Goal: Task Accomplishment & Management: Complete application form

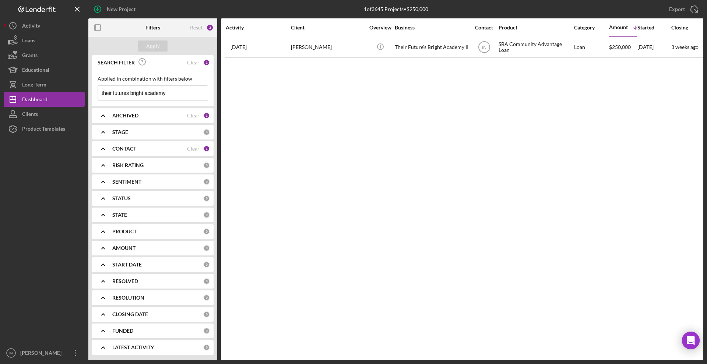
click at [171, 92] on input "their futures bright academy" at bounding box center [153, 93] width 110 height 15
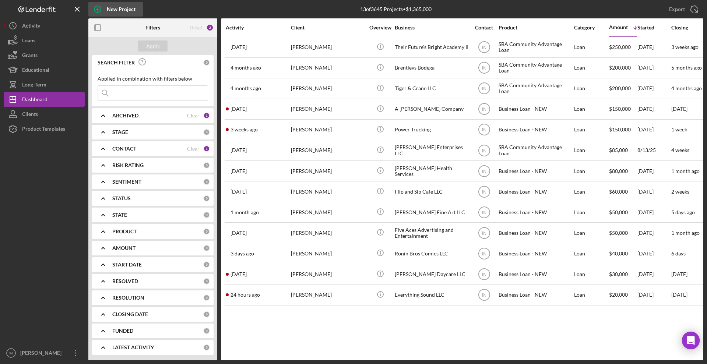
click at [118, 10] on div "New Project" at bounding box center [121, 9] width 29 height 15
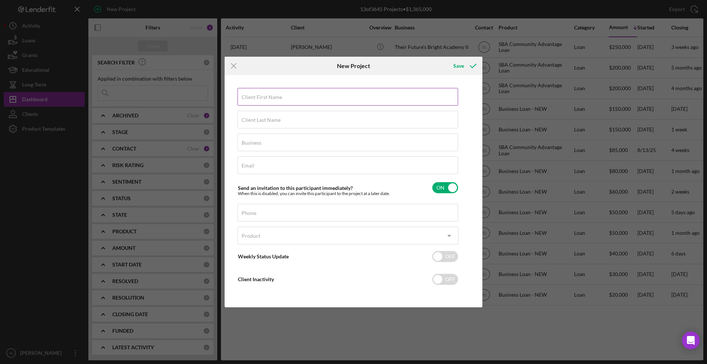
click at [293, 98] on input "Client First Name" at bounding box center [347, 97] width 220 height 18
type input "[PERSON_NAME]"
type input "Mac and Mo's on the Park"
click at [259, 167] on input "Email" at bounding box center [347, 165] width 220 height 18
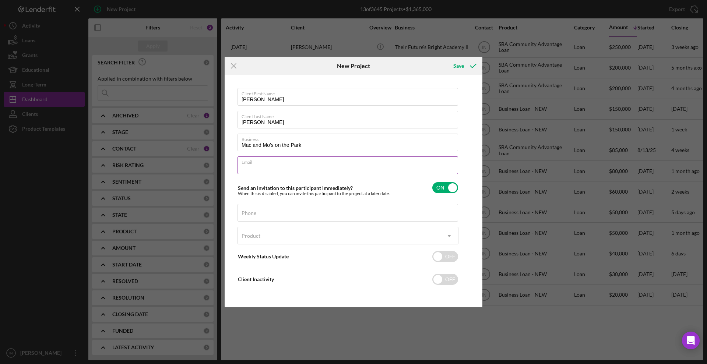
click at [259, 167] on input "Email" at bounding box center [347, 165] width 220 height 18
type input "[EMAIL_ADDRESS][DOMAIN_NAME]"
click at [300, 216] on div "Phone" at bounding box center [347, 213] width 221 height 18
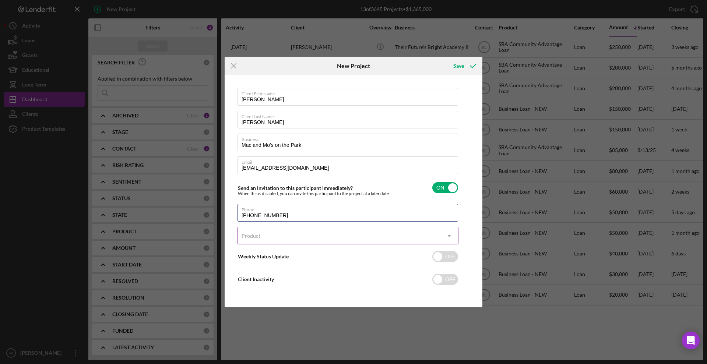
type input "[PHONE_NUMBER]"
click at [267, 243] on div "Product" at bounding box center [339, 235] width 202 height 17
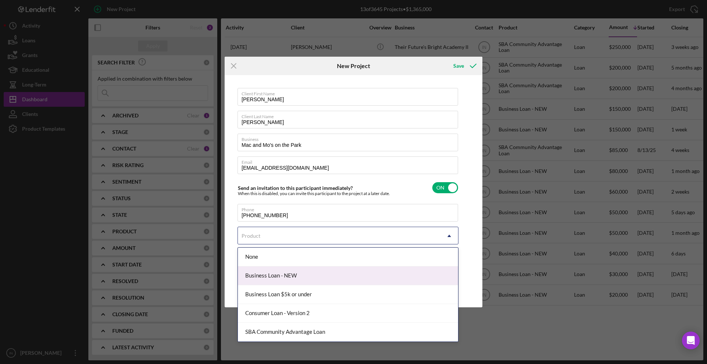
click at [272, 269] on div "Business Loan - NEW" at bounding box center [348, 275] width 220 height 19
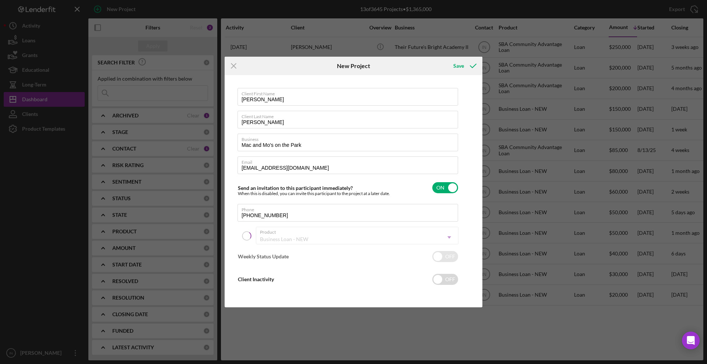
checkbox input "true"
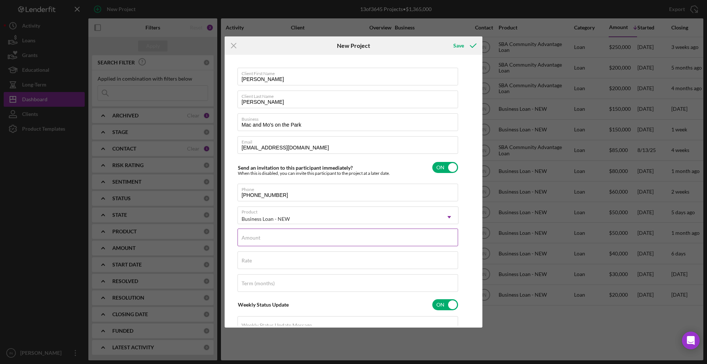
click at [269, 238] on input "Amount" at bounding box center [347, 238] width 220 height 18
click at [298, 258] on div "Rate" at bounding box center [347, 260] width 221 height 18
click at [267, 234] on label "Amount" at bounding box center [349, 233] width 216 height 8
click at [267, 234] on input "$180,000" at bounding box center [347, 238] width 220 height 18
click at [267, 234] on label "Amount" at bounding box center [349, 233] width 216 height 8
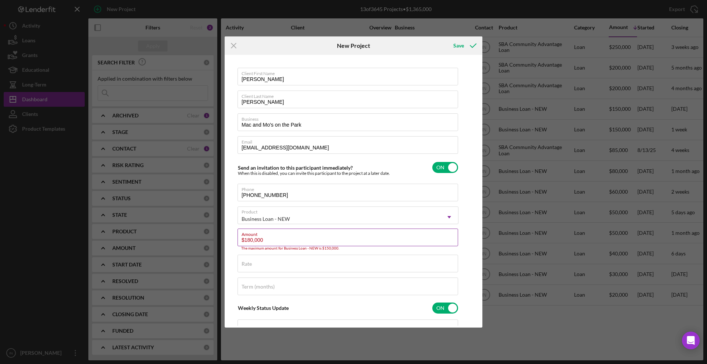
click at [267, 234] on input "$180,000" at bounding box center [347, 238] width 220 height 18
click at [267, 234] on label "Amount" at bounding box center [349, 233] width 216 height 8
click at [267, 234] on input "$180,000" at bounding box center [347, 238] width 220 height 18
click at [271, 244] on input "$180,000" at bounding box center [347, 238] width 220 height 18
drag, startPoint x: 271, startPoint y: 244, endPoint x: 220, endPoint y: 243, distance: 50.4
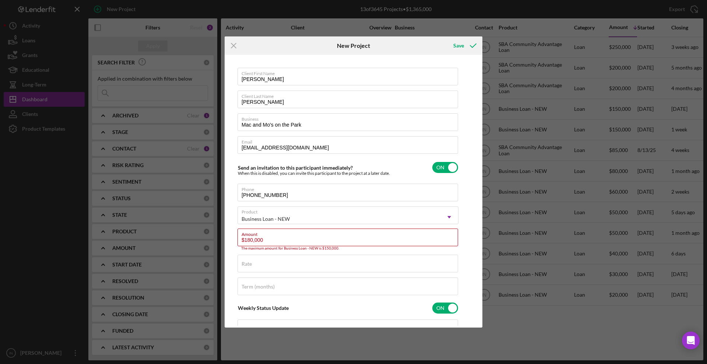
click at [220, 243] on div "Icon/Menu Close New Project Save Client First Name [PERSON_NAME] Client Last Na…" at bounding box center [353, 182] width 707 height 364
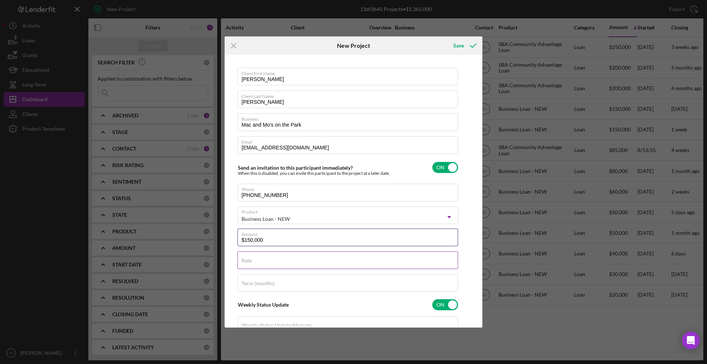
type input "$150,000"
click at [256, 257] on div "Rate" at bounding box center [347, 260] width 221 height 18
type input "12.000%"
type input "60"
click at [462, 47] on div "Save" at bounding box center [458, 45] width 11 height 15
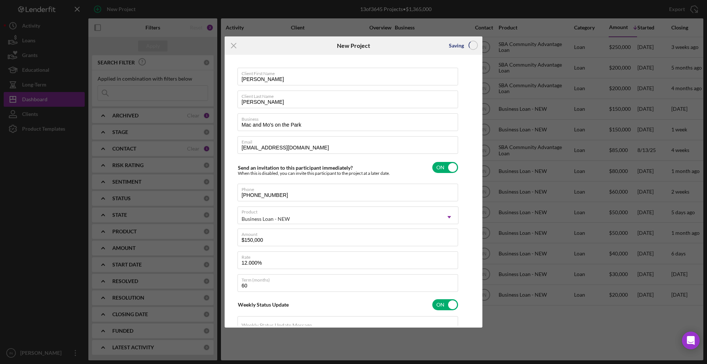
checkbox input "false"
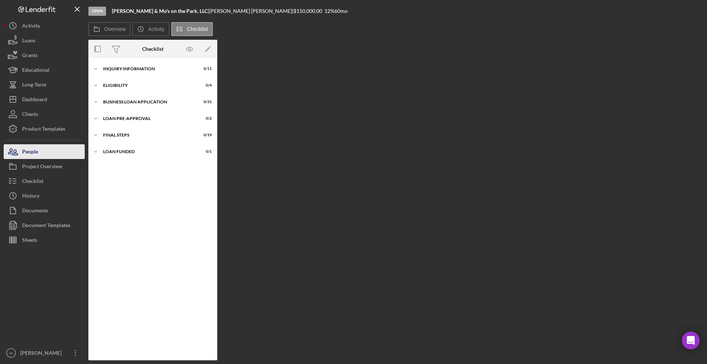
click at [43, 150] on button "People" at bounding box center [44, 151] width 81 height 15
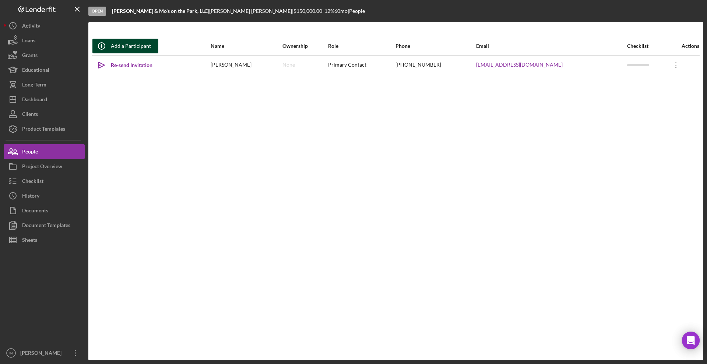
click at [131, 46] on div "Add a Participant" at bounding box center [131, 46] width 40 height 15
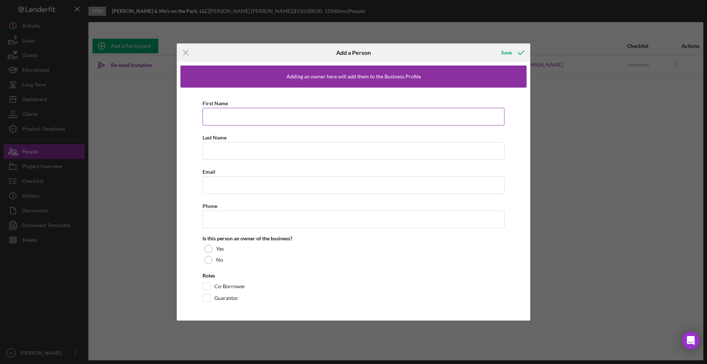
click at [227, 117] on input "First Name" at bounding box center [353, 117] width 302 height 18
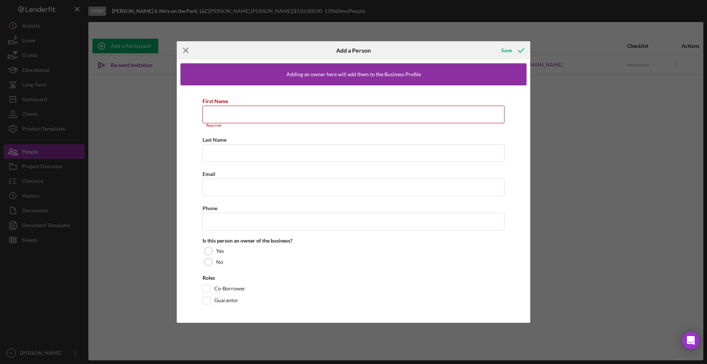
click at [188, 56] on icon "Icon/Menu Close" at bounding box center [186, 50] width 18 height 18
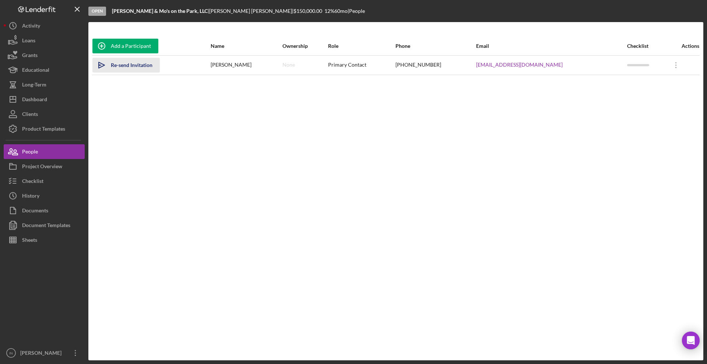
click at [134, 66] on div "Re-send Invitation" at bounding box center [132, 65] width 42 height 15
click at [41, 96] on div "Dashboard" at bounding box center [34, 100] width 25 height 17
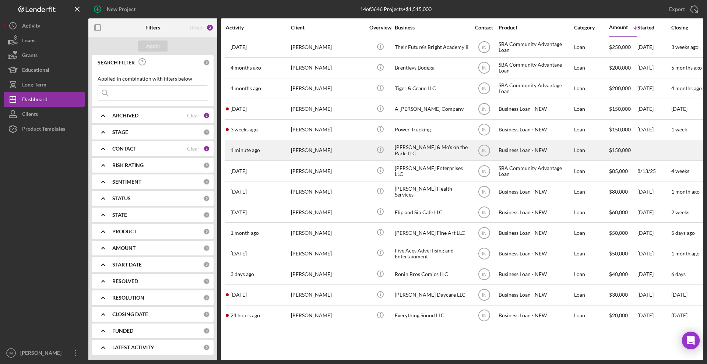
click at [328, 151] on div "[PERSON_NAME]" at bounding box center [328, 151] width 74 height 20
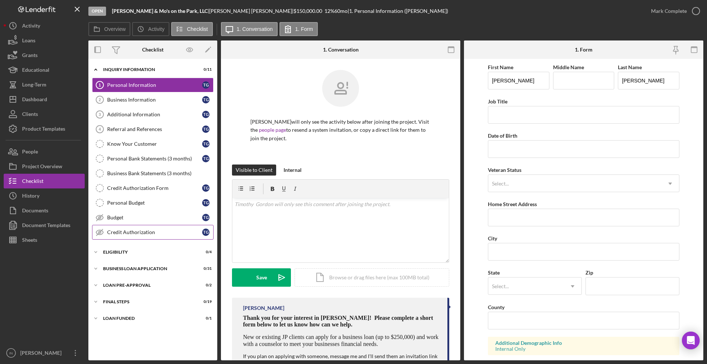
click at [138, 232] on div "Credit Authorization" at bounding box center [154, 232] width 95 height 6
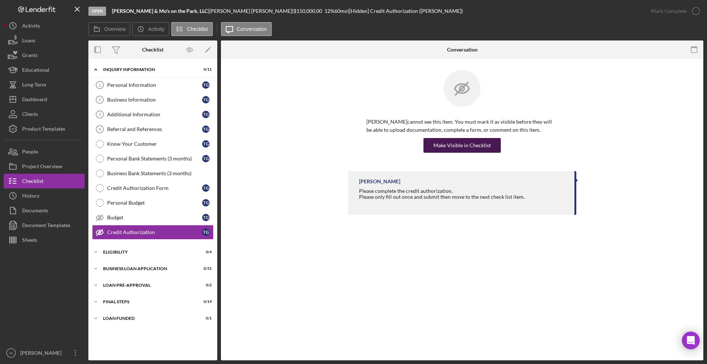
click at [450, 149] on div "Make Visible in Checklist" at bounding box center [461, 145] width 57 height 15
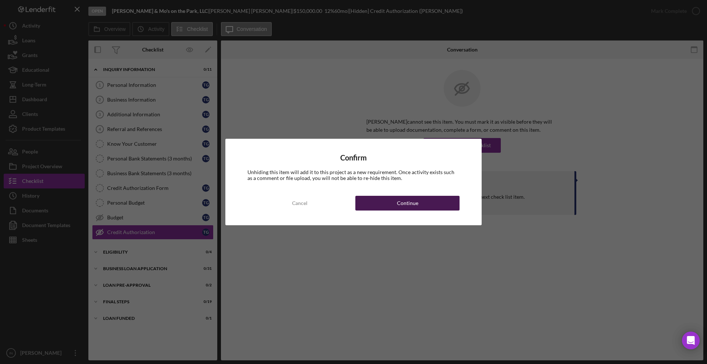
click at [422, 203] on button "Continue" at bounding box center [407, 203] width 104 height 15
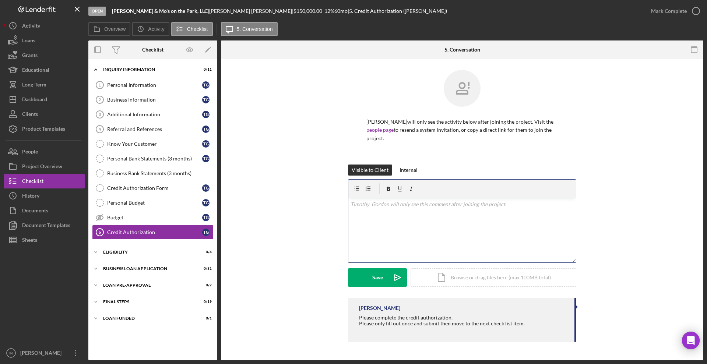
click at [373, 208] on p at bounding box center [461, 204] width 223 height 8
click at [379, 273] on div "Save" at bounding box center [377, 277] width 11 height 18
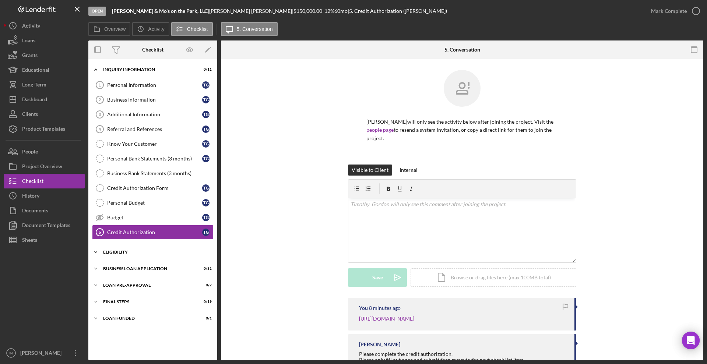
click at [120, 252] on div "ELIGIBILITY" at bounding box center [155, 252] width 105 height 4
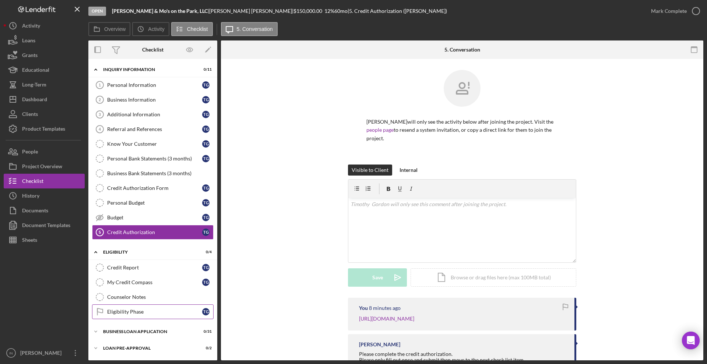
click at [135, 312] on div "Eligibility Phase" at bounding box center [154, 312] width 95 height 6
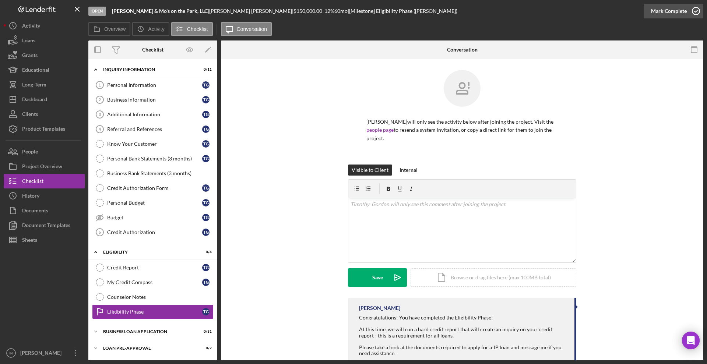
click at [684, 15] on div "Mark Complete" at bounding box center [669, 11] width 36 height 15
